Goal: Transaction & Acquisition: Purchase product/service

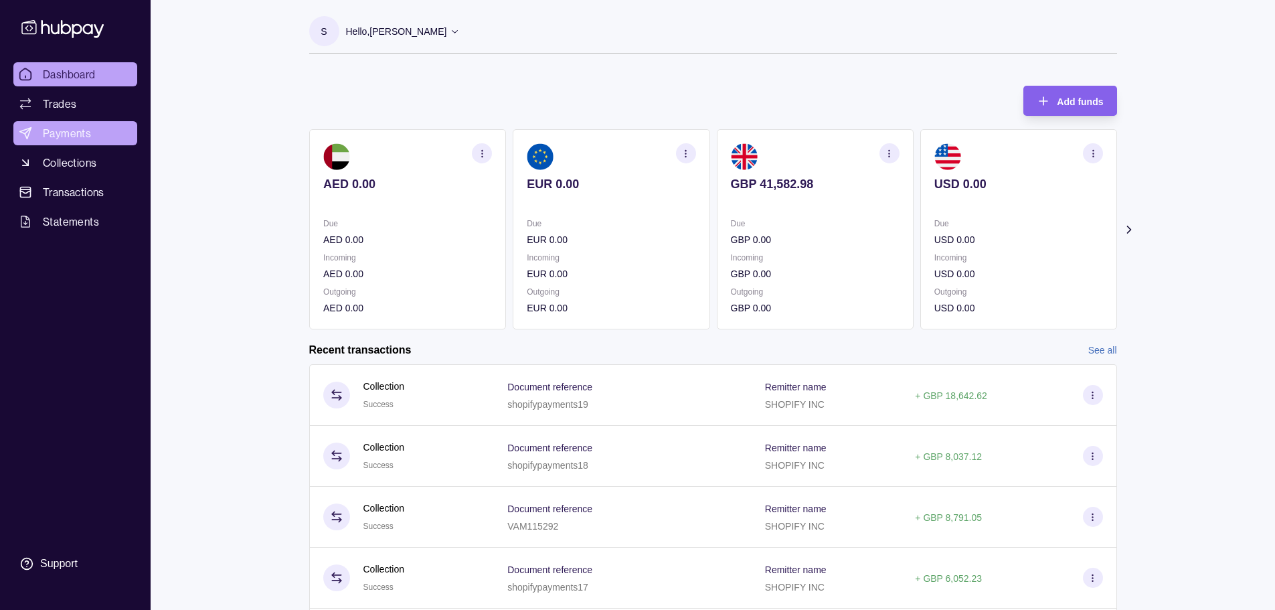
click at [83, 133] on span "Payments" at bounding box center [67, 133] width 48 height 16
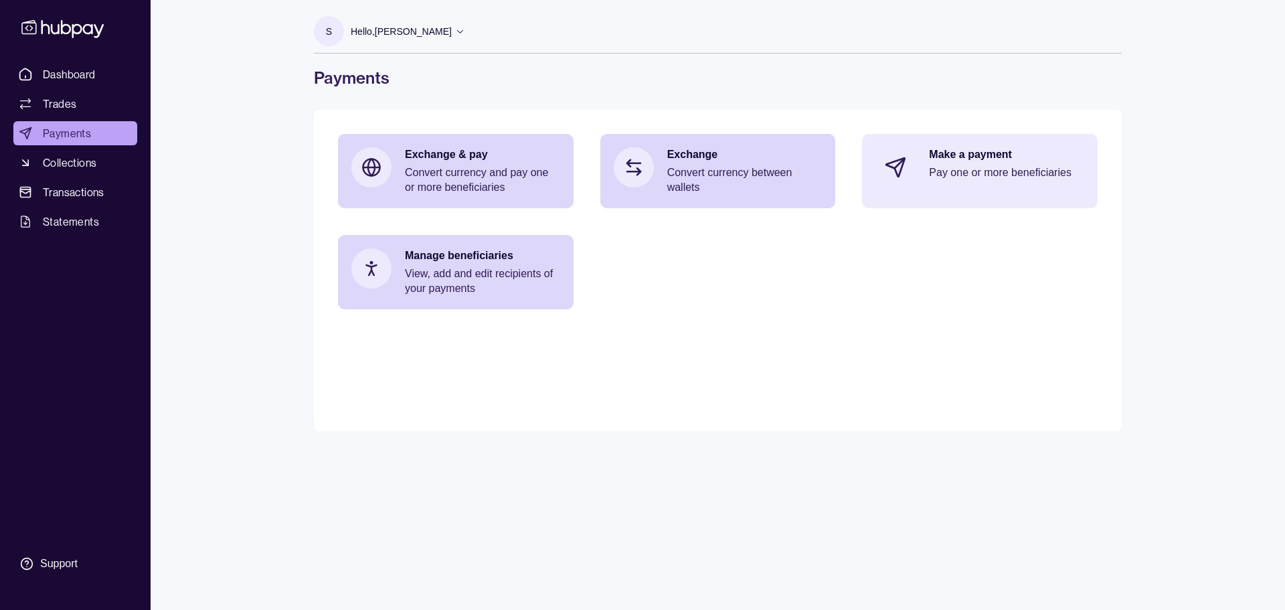
click at [983, 184] on div "Make a payment Pay one or more beneficiaries" at bounding box center [1006, 167] width 155 height 40
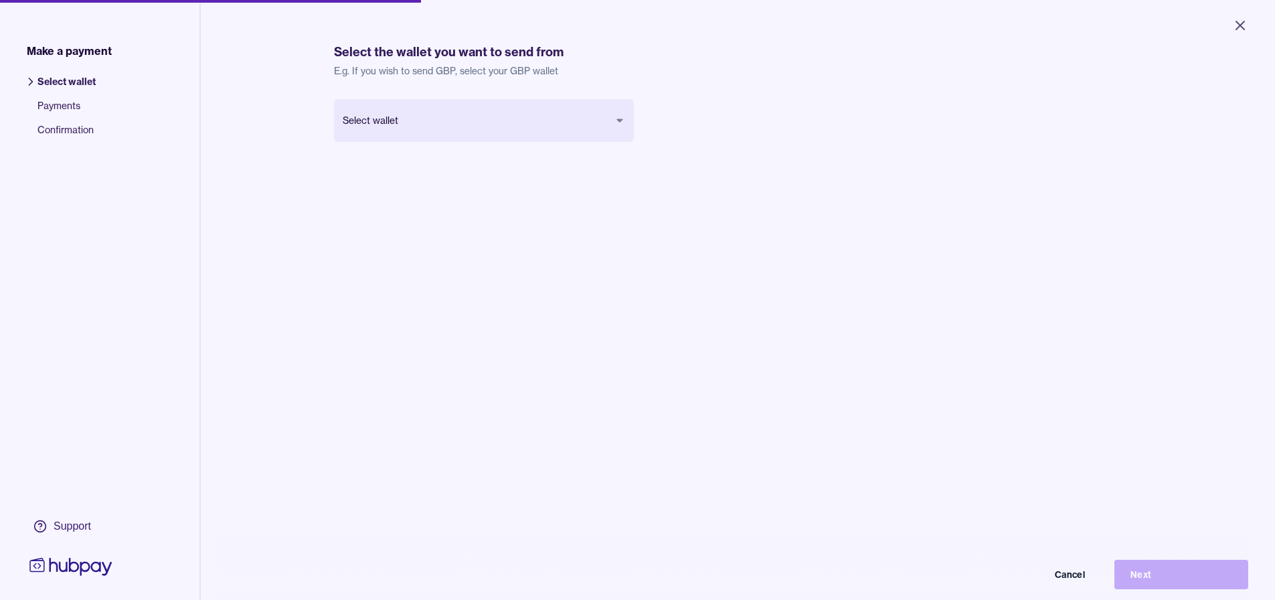
drag, startPoint x: 476, startPoint y: 143, endPoint x: 486, endPoint y: 133, distance: 14.2
click at [486, 133] on div "Select wallet Cancel Next" at bounding box center [484, 142] width 300 height 86
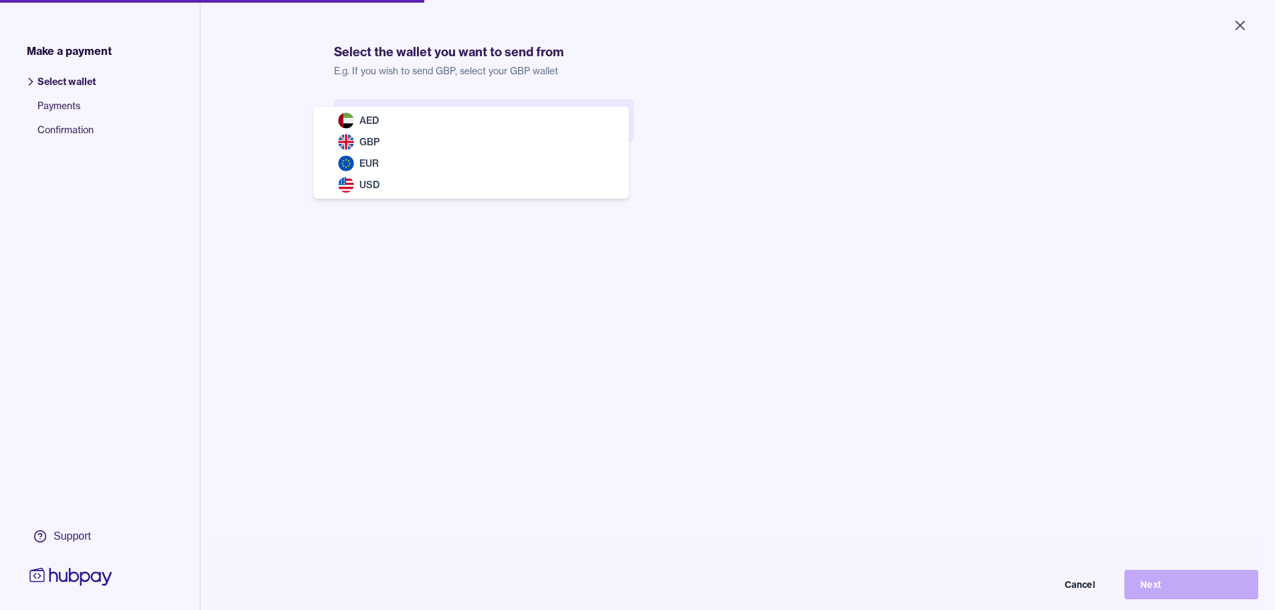
click at [486, 133] on body "Close Make a payment Select wallet Payments Confirmation Support Select the wal…" at bounding box center [637, 305] width 1275 height 610
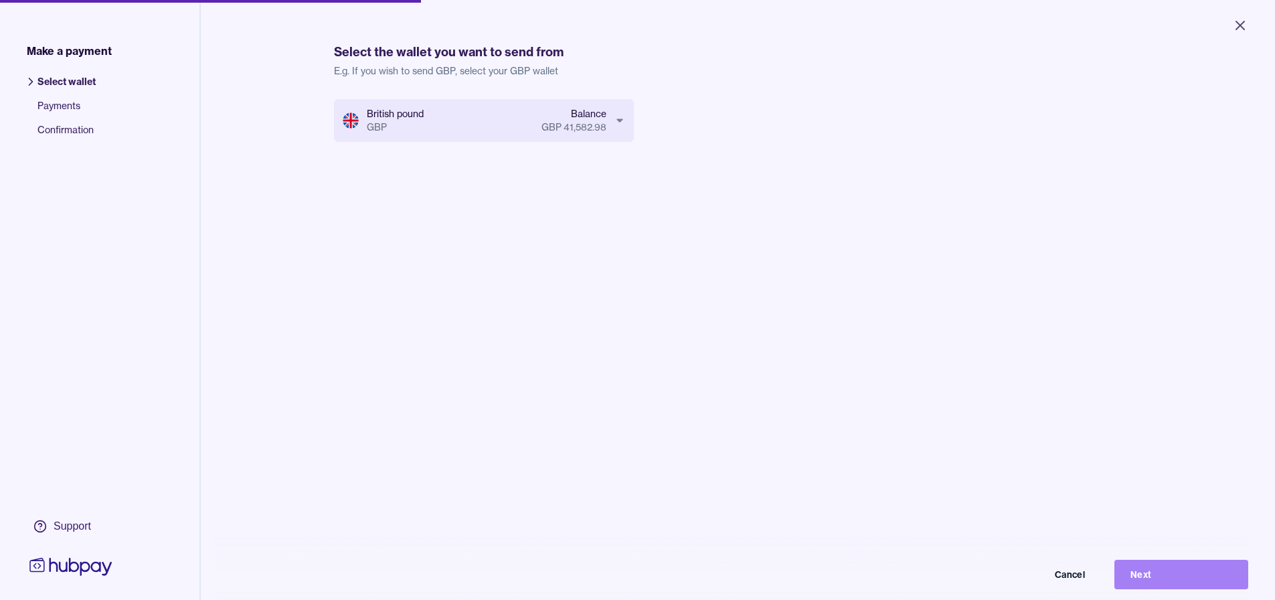
click at [1168, 578] on button "Next" at bounding box center [1182, 574] width 134 height 29
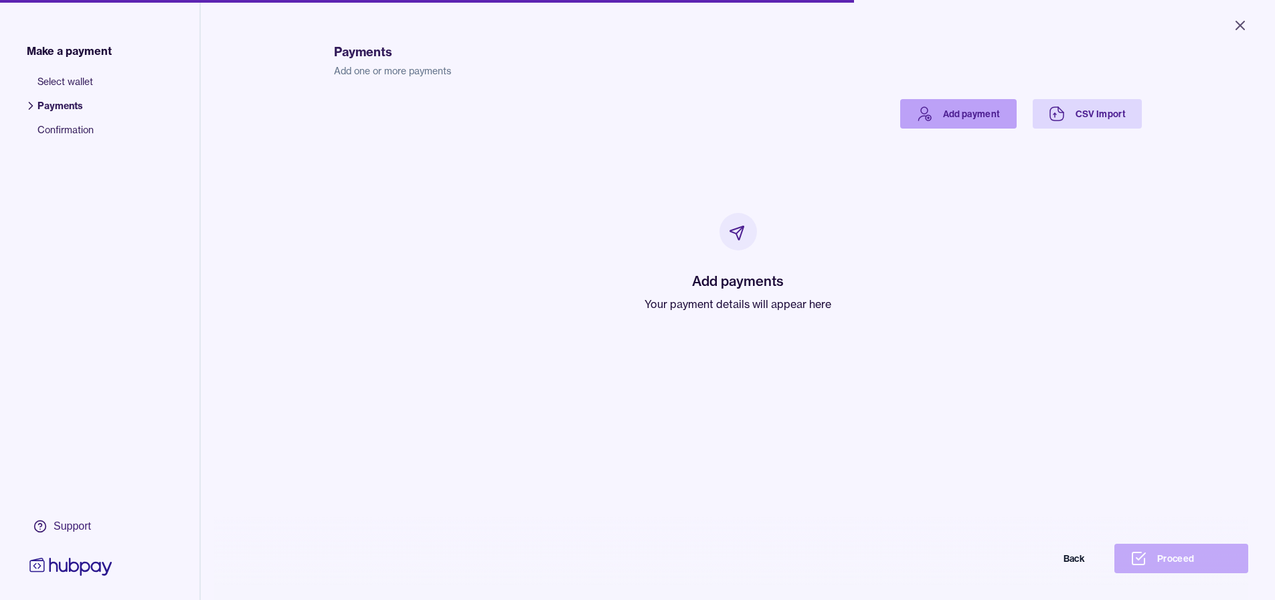
click at [945, 114] on link "Add payment" at bounding box center [958, 113] width 116 height 29
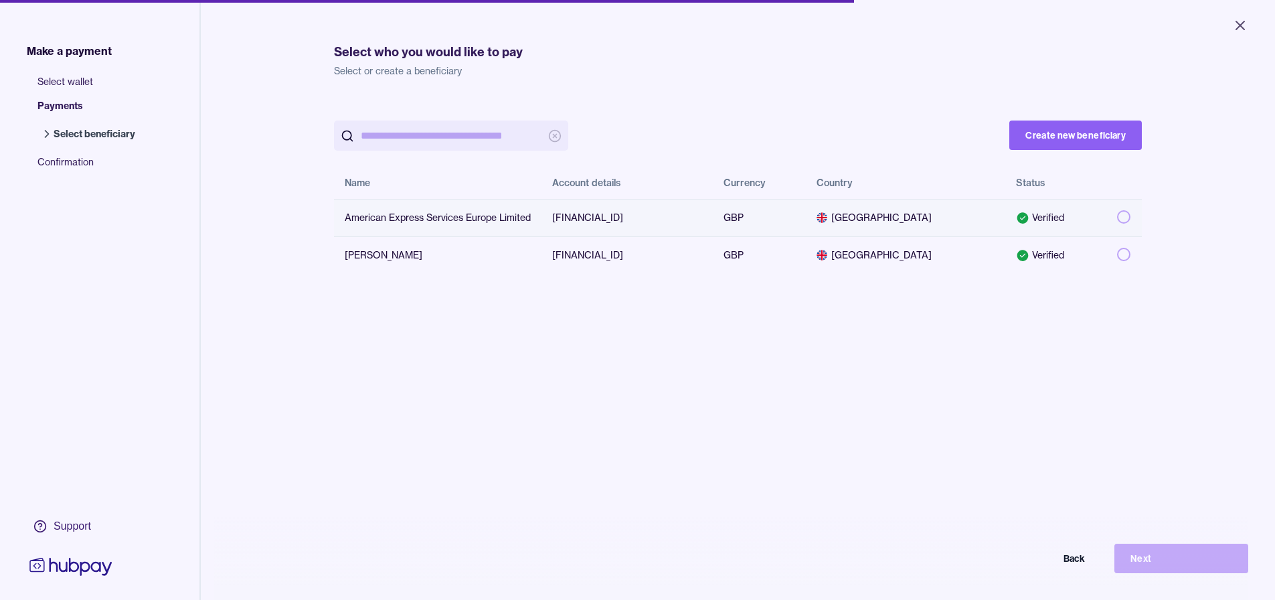
click at [1117, 218] on button "button" at bounding box center [1123, 216] width 13 height 13
drag, startPoint x: 1142, startPoint y: 254, endPoint x: 1133, endPoint y: 260, distance: 10.6
drag, startPoint x: 1133, startPoint y: 260, endPoint x: 1184, endPoint y: 347, distance: 99.9
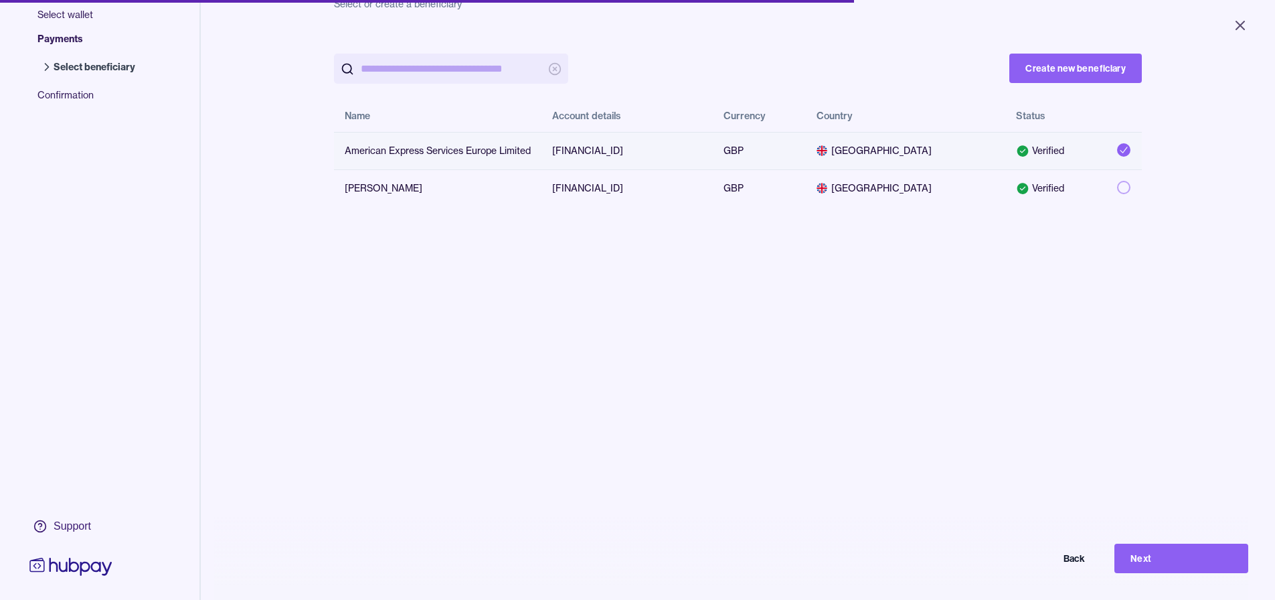
click at [1068, 416] on div "Create new beneficiary Name Account details Currency Country Status American Ex…" at bounding box center [738, 332] width 808 height 600
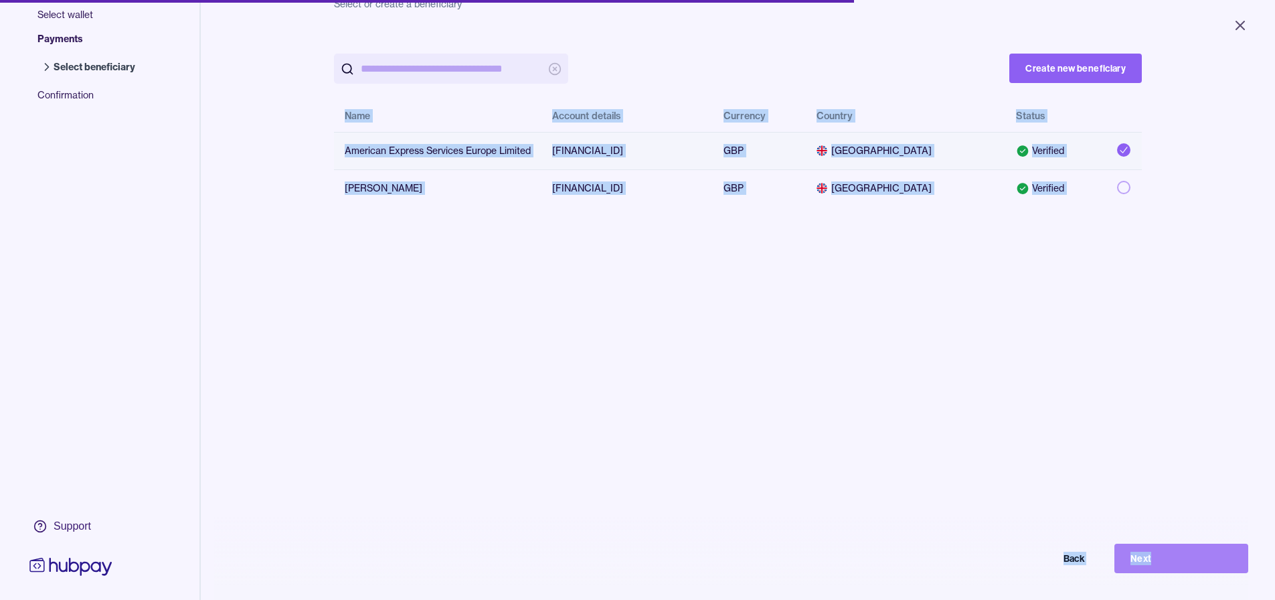
click at [1203, 568] on button "Next" at bounding box center [1182, 558] width 134 height 29
click at [1203, 568] on div "Back Please wait" at bounding box center [638, 558] width 1222 height 29
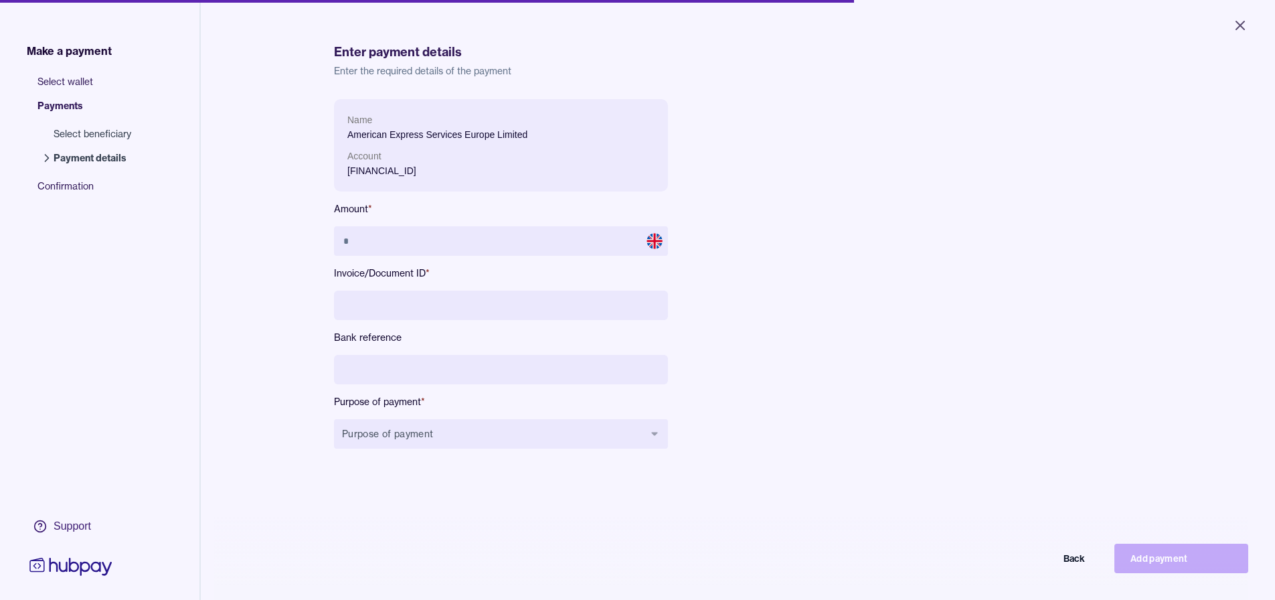
drag, startPoint x: 1196, startPoint y: 566, endPoint x: 817, endPoint y: 309, distance: 457.7
drag, startPoint x: 817, startPoint y: 309, endPoint x: 579, endPoint y: 234, distance: 249.9
click at [579, 233] on div "Name American Express Services Europe Limited Account [FINANCIAL_ID] Amount * I…" at bounding box center [634, 284] width 600 height 371
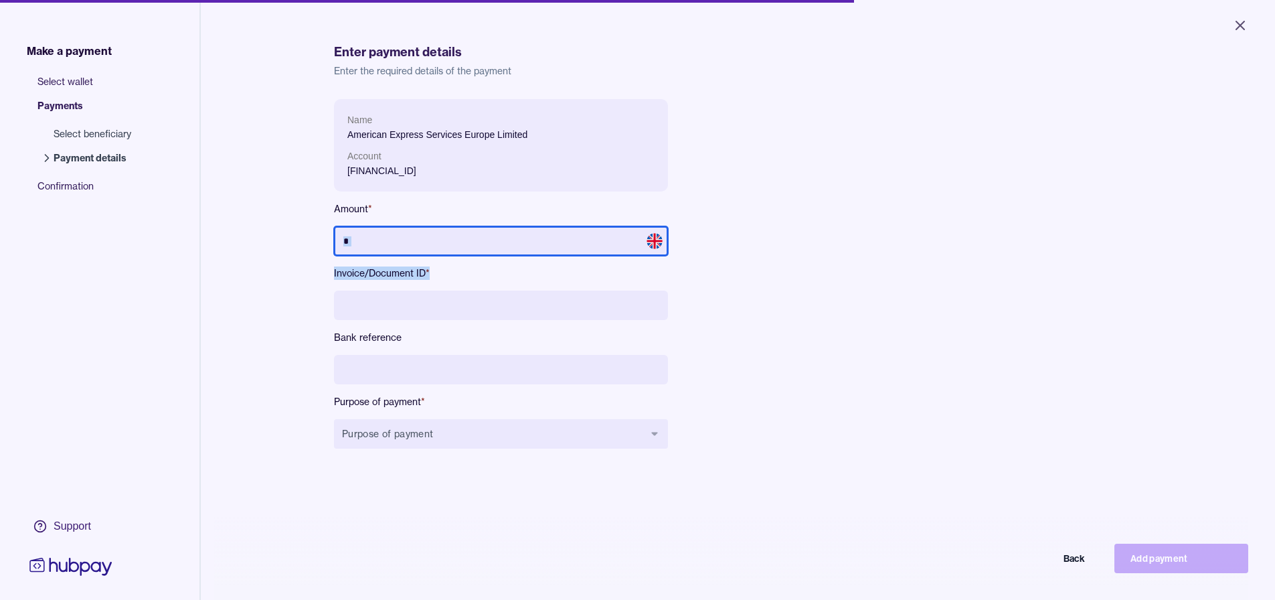
click at [579, 234] on input "text" at bounding box center [501, 240] width 334 height 29
click at [565, 242] on input "text" at bounding box center [501, 240] width 334 height 29
type input "******"
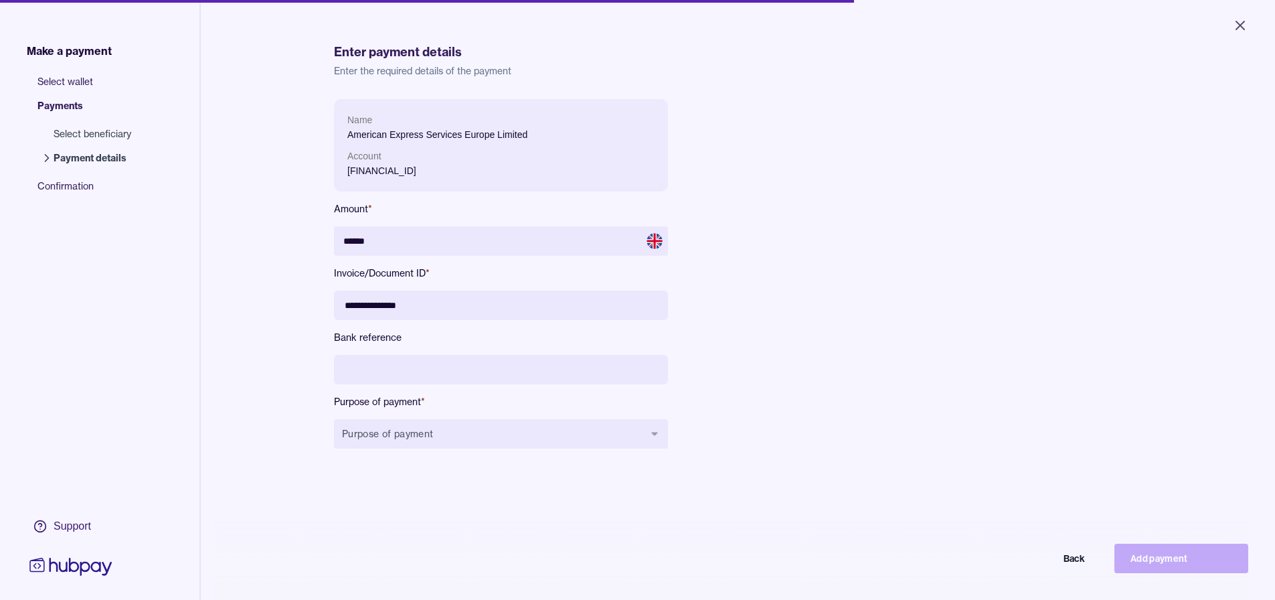
type input "**********"
paste input "**********"
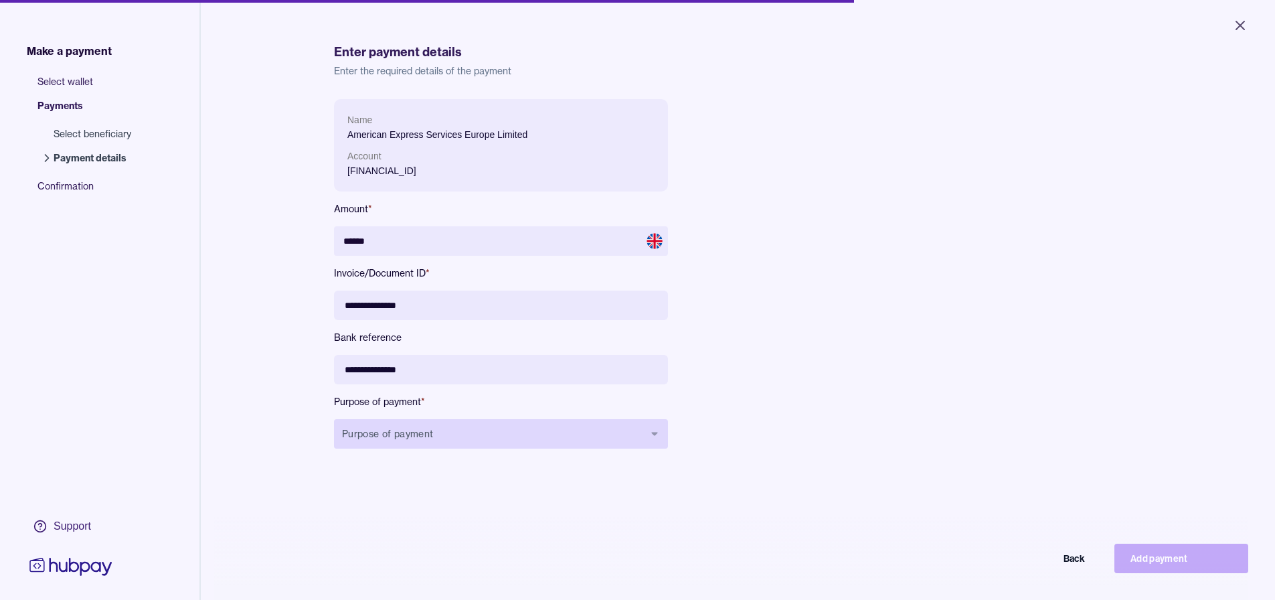
type input "**********"
click at [416, 443] on button "Purpose of payment" at bounding box center [501, 433] width 334 height 29
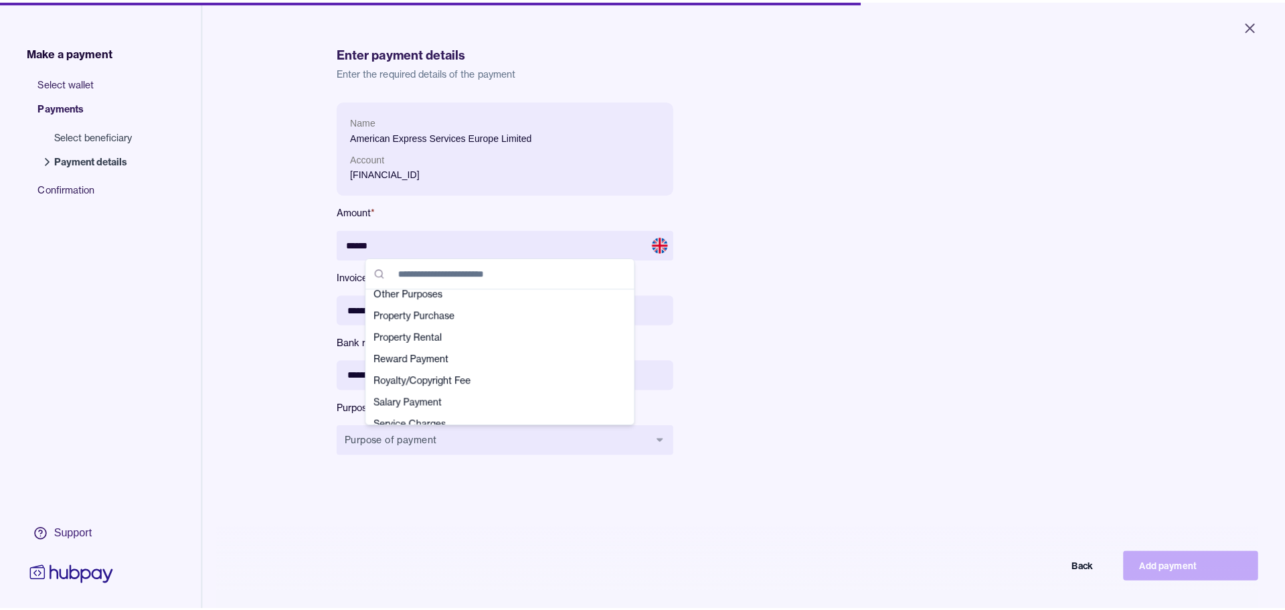
scroll to position [469, 0]
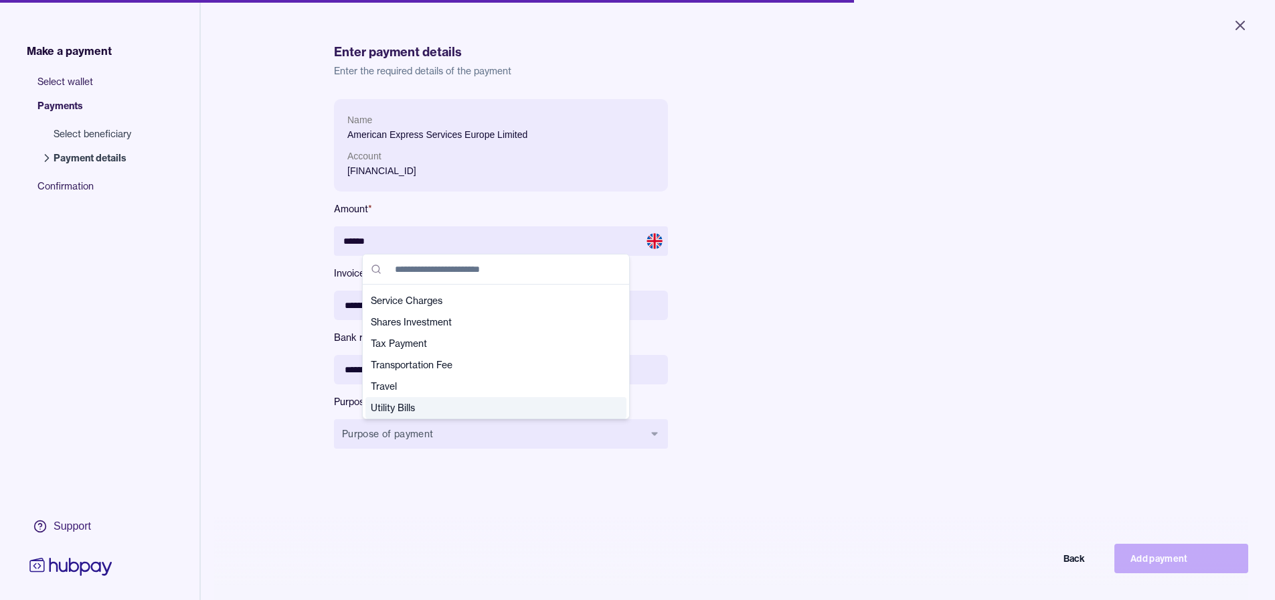
click at [605, 412] on icon at bounding box center [610, 407] width 11 height 11
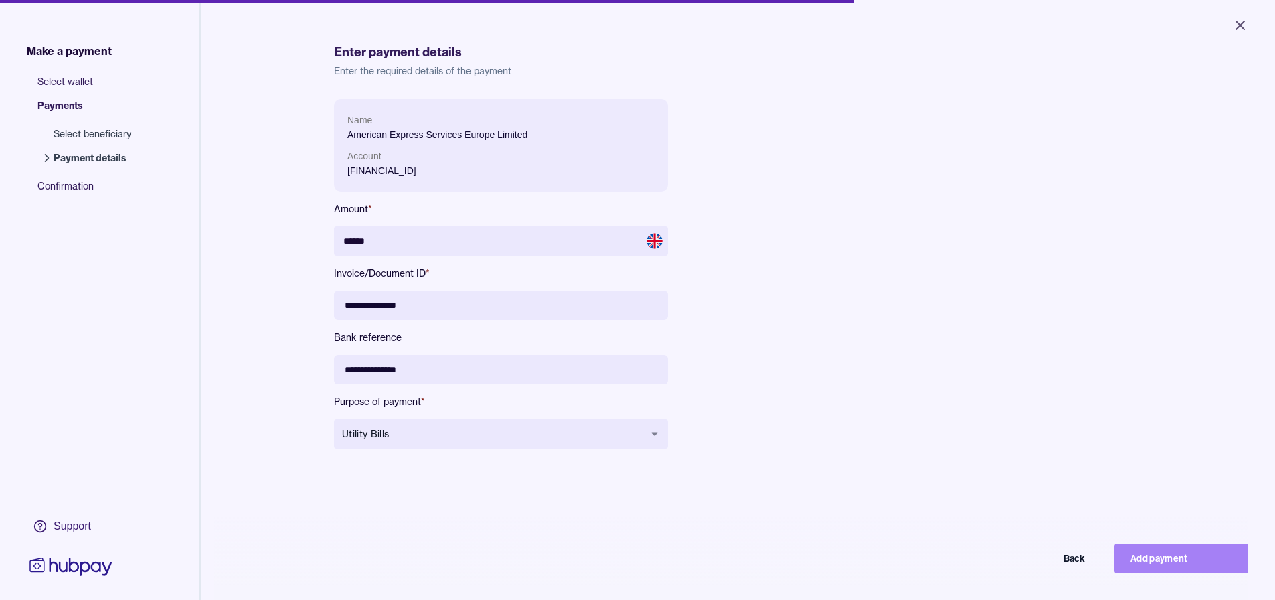
click at [1176, 562] on button "Add payment" at bounding box center [1182, 558] width 134 height 29
type input "*****"
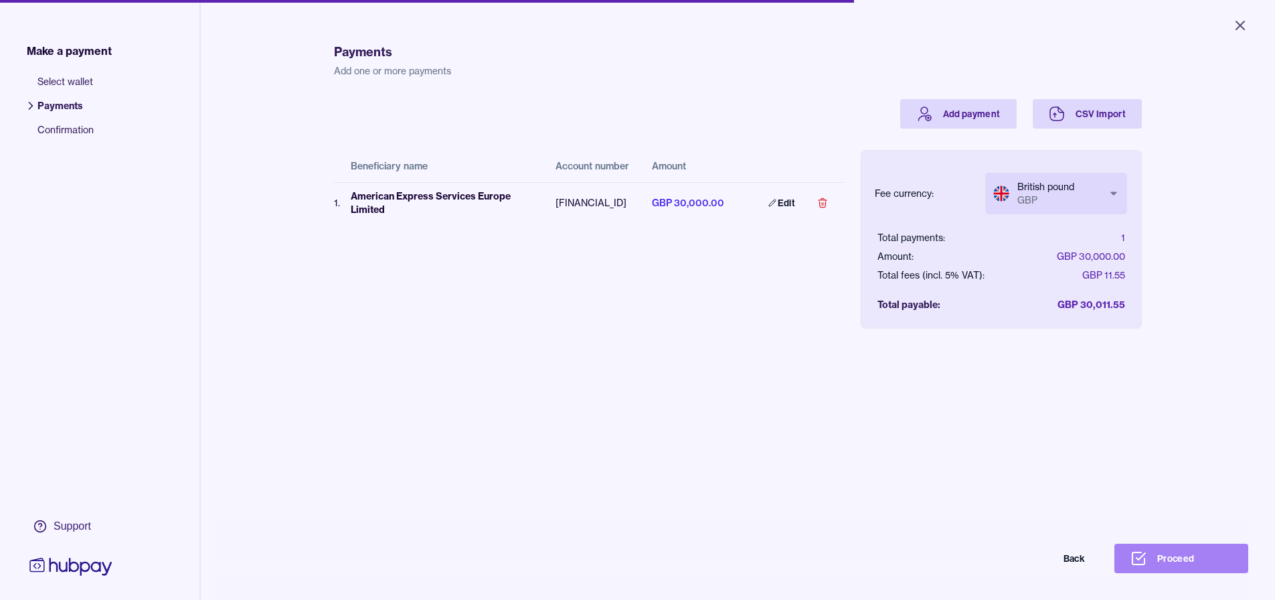
click at [1182, 567] on button "Proceed" at bounding box center [1182, 558] width 134 height 29
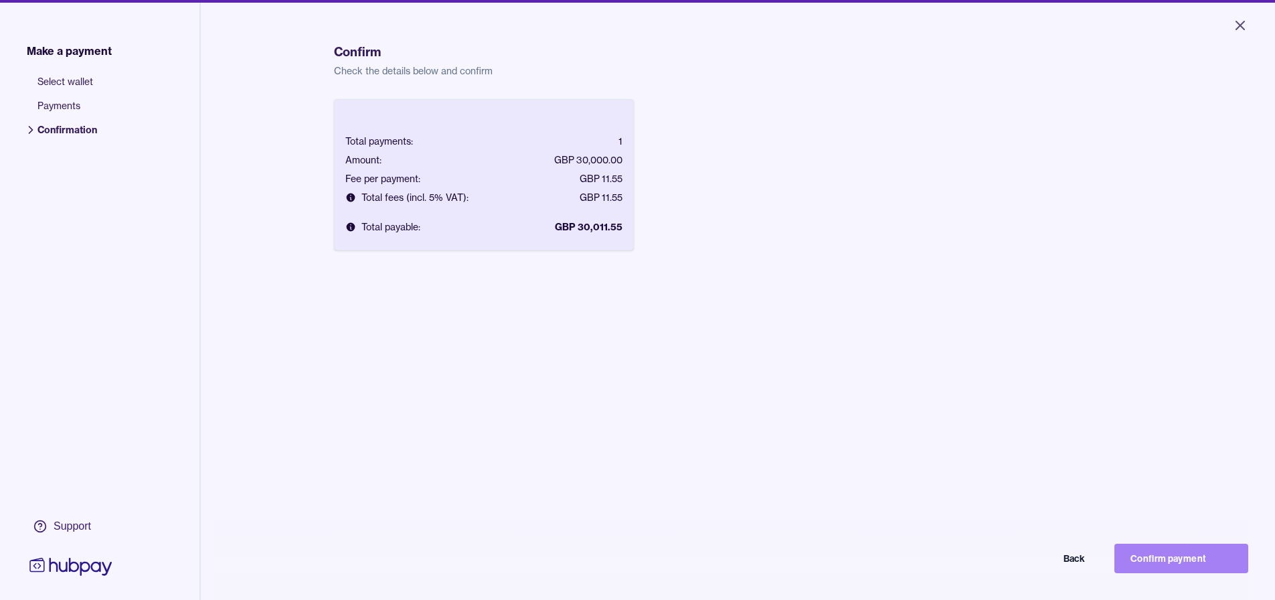
click at [1173, 573] on button "Confirm payment" at bounding box center [1182, 558] width 134 height 29
